Goal: Use online tool/utility: Utilize a website feature to perform a specific function

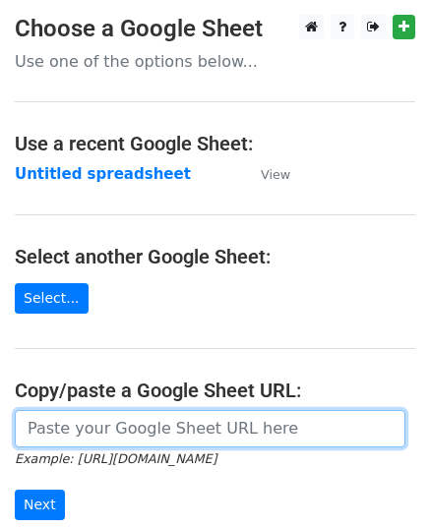
click at [92, 416] on input "url" at bounding box center [210, 428] width 390 height 37
paste input "https://docs.google.com/spreadsheets/d/1BTJMEKwxUn02gJjA4riOh0NeDGWdyvqDREc3gfd…"
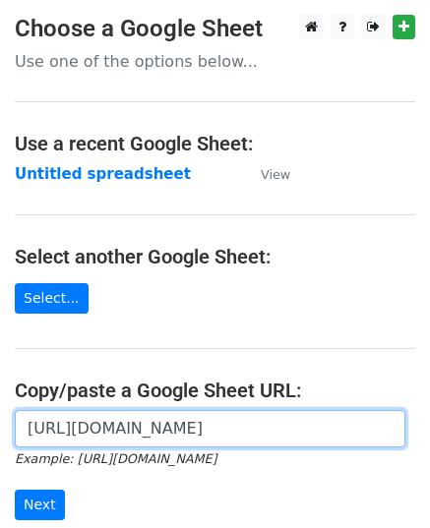
scroll to position [0, 590]
type input "https://docs.google.com/spreadsheets/d/1BTJMEKwxUn02gJjA4riOh0NeDGWdyvqDREc3gfd…"
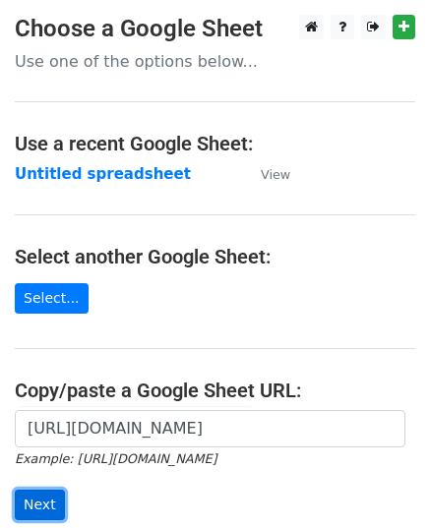
scroll to position [0, 0]
click at [33, 499] on input "Next" at bounding box center [40, 505] width 50 height 30
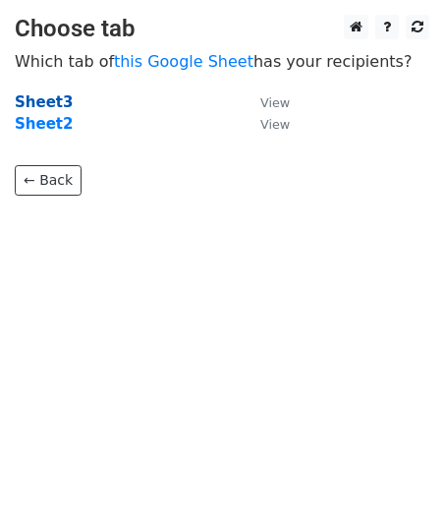
click at [48, 95] on strong "Sheet3" at bounding box center [44, 102] width 58 height 18
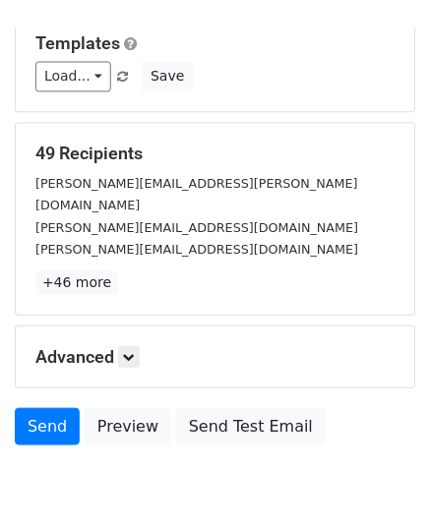
scroll to position [201, 0]
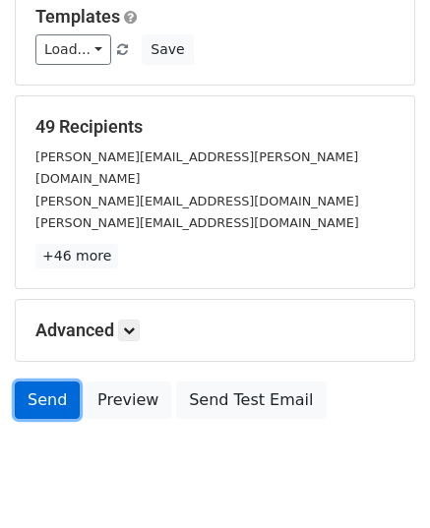
click at [33, 382] on link "Send" at bounding box center [47, 400] width 65 height 37
